Goal: Find specific page/section: Find specific page/section

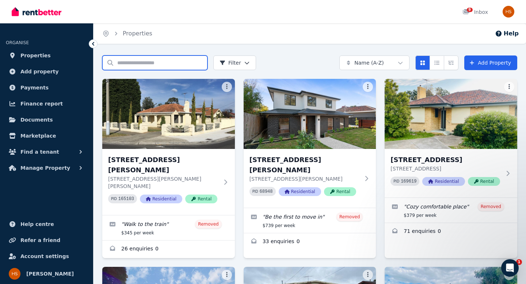
click at [143, 62] on input "Search properties" at bounding box center [154, 62] width 105 height 15
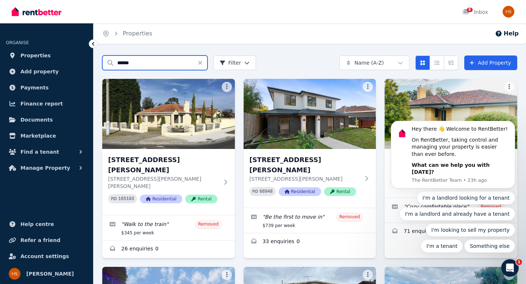
type input "******"
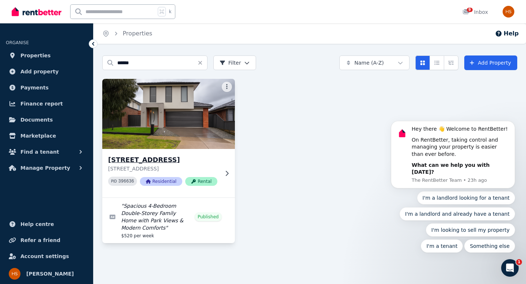
click at [137, 158] on h3 "[STREET_ADDRESS]" at bounding box center [163, 160] width 111 height 10
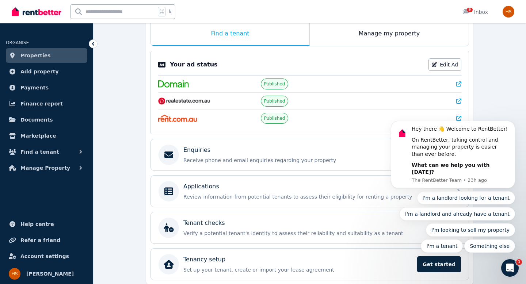
scroll to position [151, 0]
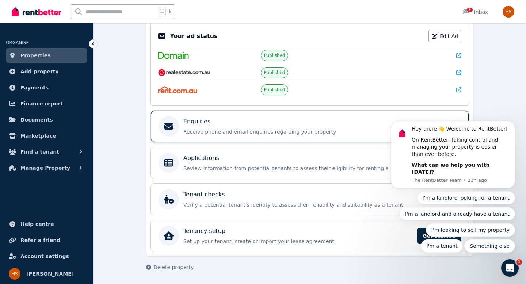
click at [234, 134] on p "Receive phone and email enquiries regarding your property" at bounding box center [315, 131] width 264 height 7
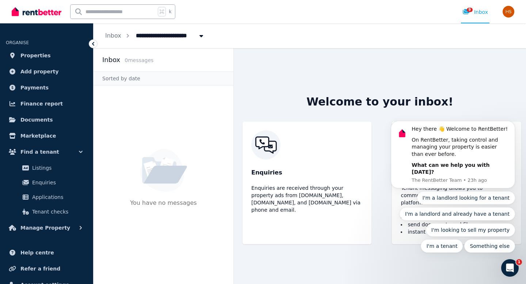
click at [26, 12] on img at bounding box center [37, 11] width 50 height 11
